Goal: Information Seeking & Learning: Learn about a topic

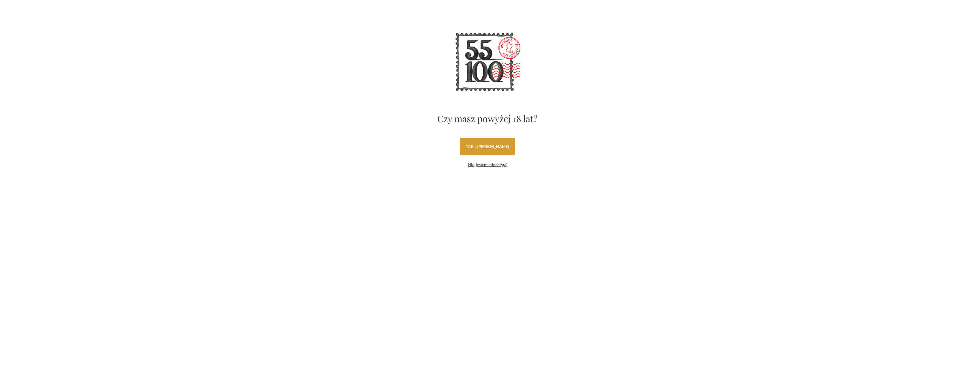
click at [492, 153] on link "tak, i [PERSON_NAME]" at bounding box center [487, 146] width 54 height 17
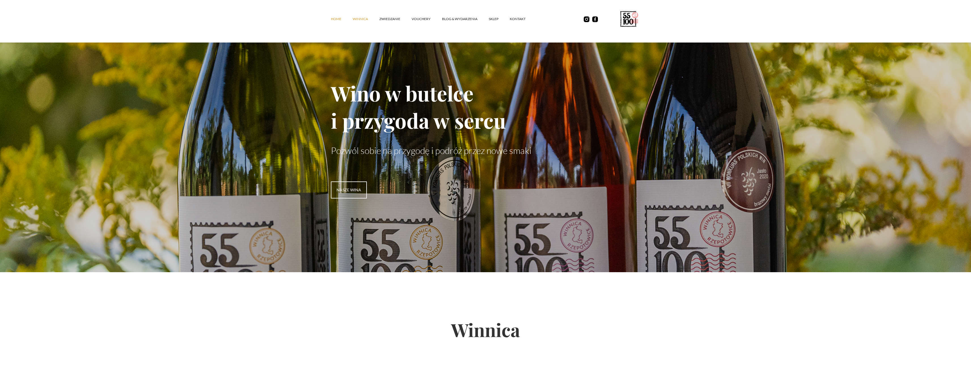
click at [363, 20] on link "winnica" at bounding box center [366, 18] width 27 height 17
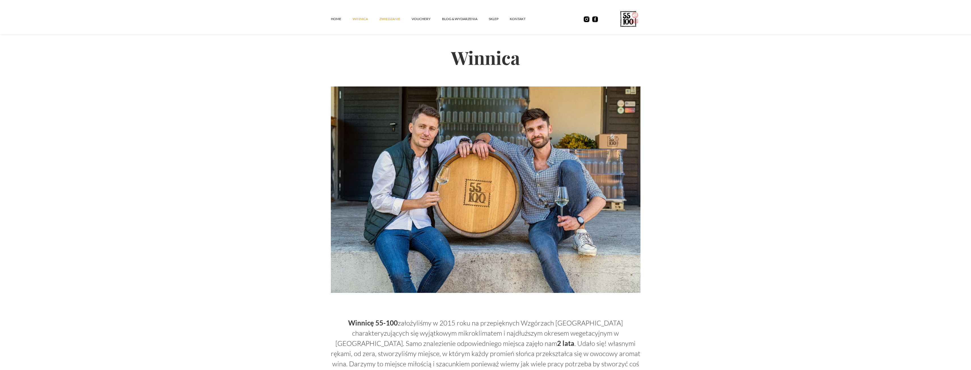
click at [395, 17] on link "ZWIEDZANIE" at bounding box center [395, 18] width 32 height 17
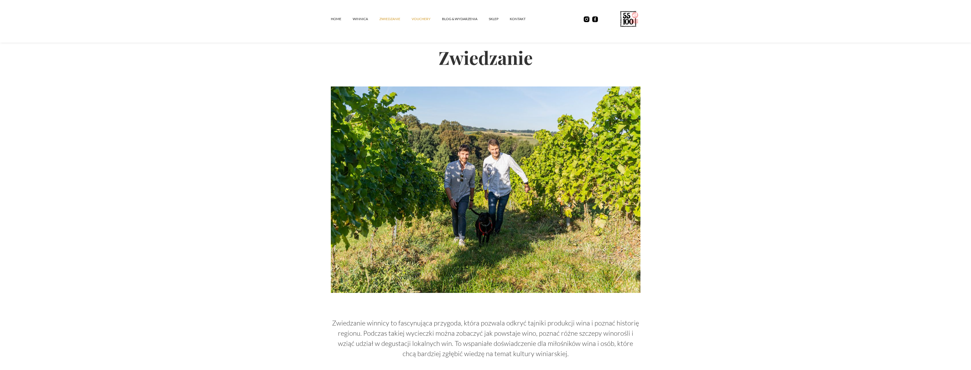
click at [420, 18] on link "vouchery" at bounding box center [427, 18] width 30 height 17
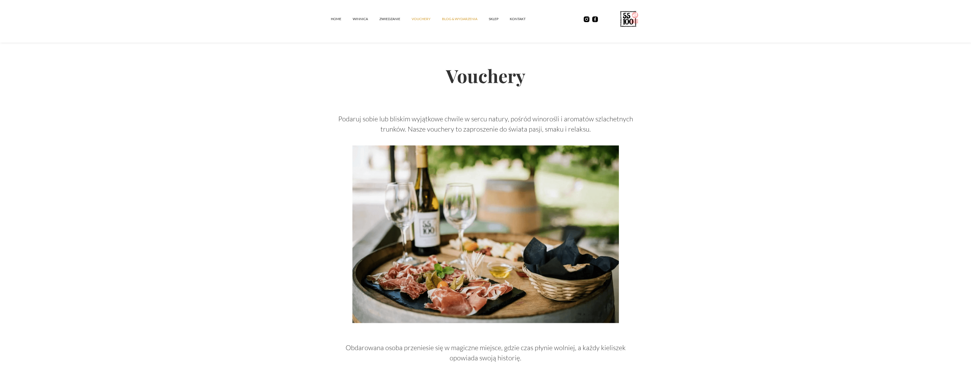
click at [457, 16] on link "Blog & Wydarzenia" at bounding box center [465, 18] width 47 height 17
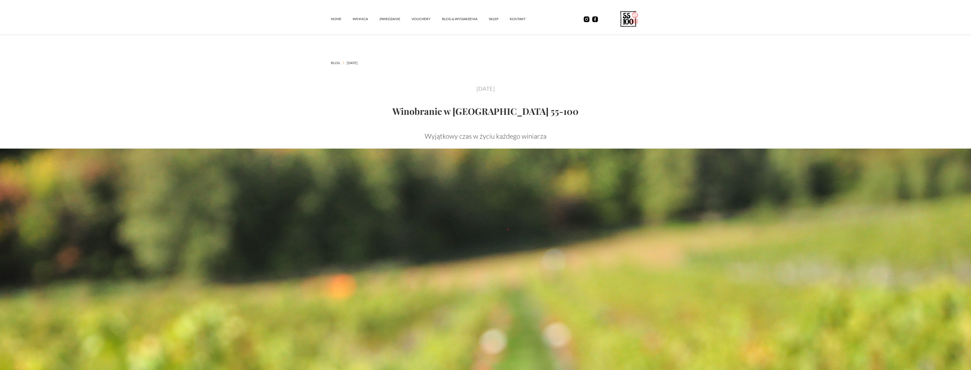
click at [519, 116] on h1 "Winobranie w [GEOGRAPHIC_DATA] 55-100" at bounding box center [486, 111] width 310 height 9
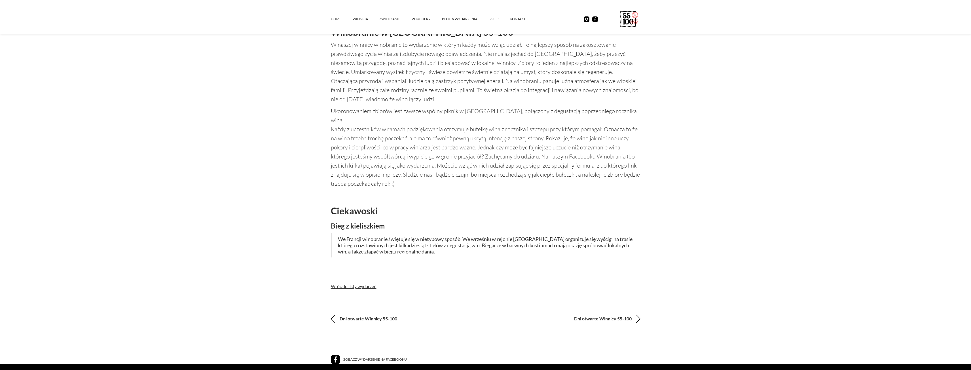
scroll to position [1106, 0]
